Goal: Find specific page/section: Find specific page/section

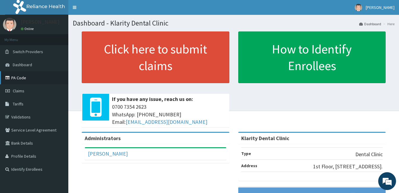
click at [31, 81] on link "PA Code" at bounding box center [34, 77] width 68 height 13
click at [22, 79] on link "PA Code" at bounding box center [34, 77] width 68 height 13
click at [12, 76] on link "PA Code" at bounding box center [34, 77] width 68 height 13
click at [18, 78] on link "PA Code" at bounding box center [34, 77] width 68 height 13
click at [35, 81] on link "PA Code" at bounding box center [34, 77] width 68 height 13
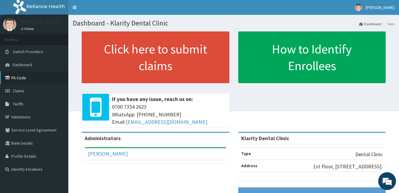
click at [35, 81] on link "PA Code" at bounding box center [34, 77] width 68 height 13
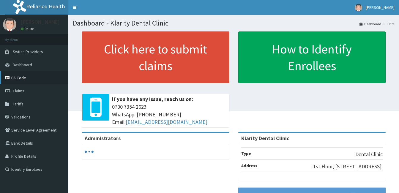
click at [23, 80] on link "PA Code" at bounding box center [34, 77] width 68 height 13
click at [16, 64] on span "Dashboard" at bounding box center [22, 64] width 19 height 5
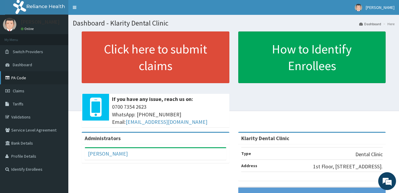
click at [20, 77] on link "PA Code" at bounding box center [34, 77] width 68 height 13
click at [28, 78] on link "PA Code" at bounding box center [34, 77] width 68 height 13
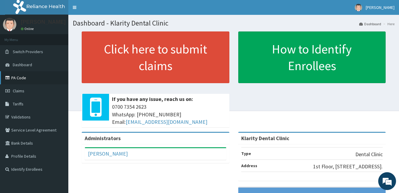
click at [23, 75] on link "PA Code" at bounding box center [34, 77] width 68 height 13
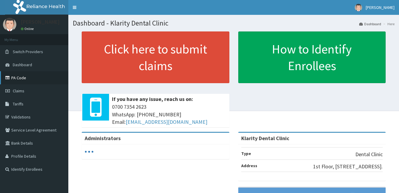
click at [19, 76] on link "PA Code" at bounding box center [34, 77] width 68 height 13
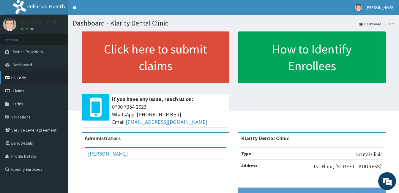
click at [22, 77] on link "PA Code" at bounding box center [34, 77] width 68 height 13
click at [12, 79] on link "PA Code" at bounding box center [34, 77] width 68 height 13
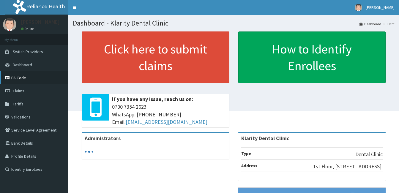
click at [7, 78] on icon at bounding box center [8, 78] width 6 height 4
click at [17, 76] on link "PA Code" at bounding box center [34, 77] width 68 height 13
click at [18, 80] on link "PA Code" at bounding box center [34, 77] width 68 height 13
click at [17, 74] on link "PA Code" at bounding box center [34, 77] width 68 height 13
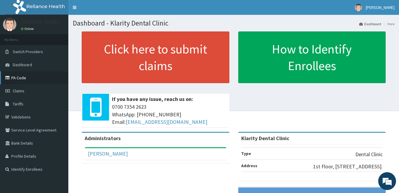
click at [12, 76] on link "PA Code" at bounding box center [34, 77] width 68 height 13
click at [23, 78] on link "PA Code" at bounding box center [34, 77] width 68 height 13
